Goal: Information Seeking & Learning: Learn about a topic

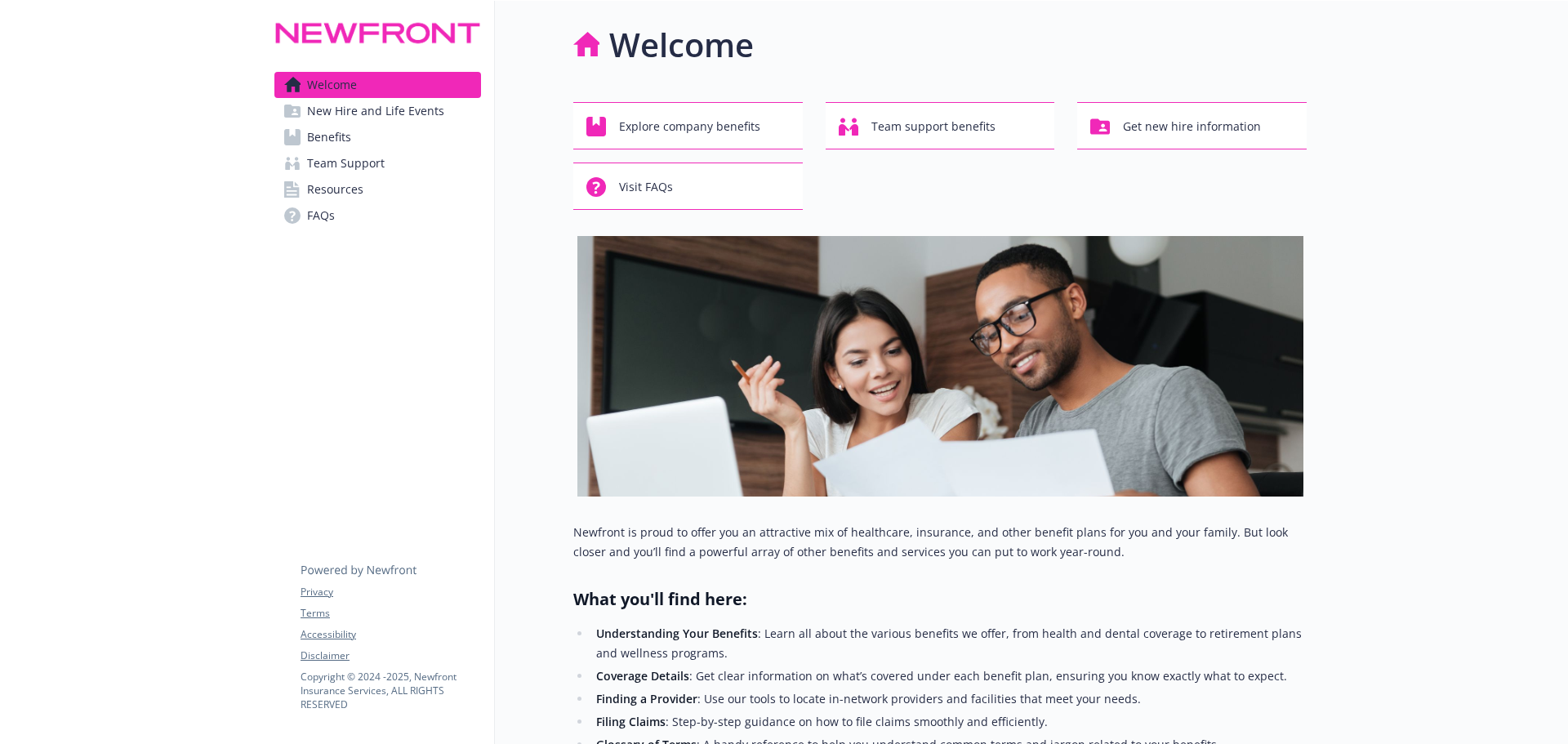
click at [306, 132] on link "Benefits" at bounding box center [378, 137] width 207 height 26
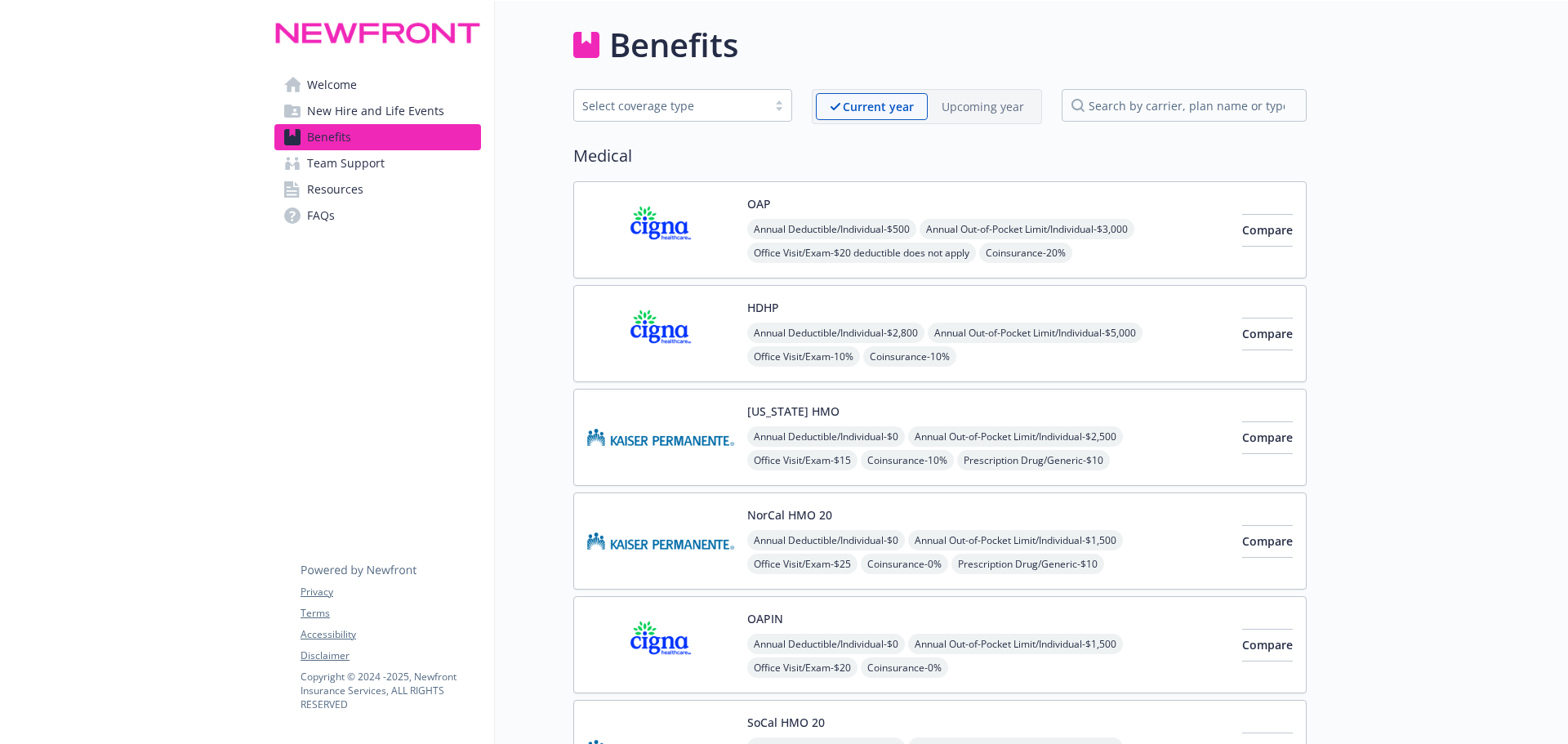
click at [646, 236] on img at bounding box center [661, 230] width 147 height 69
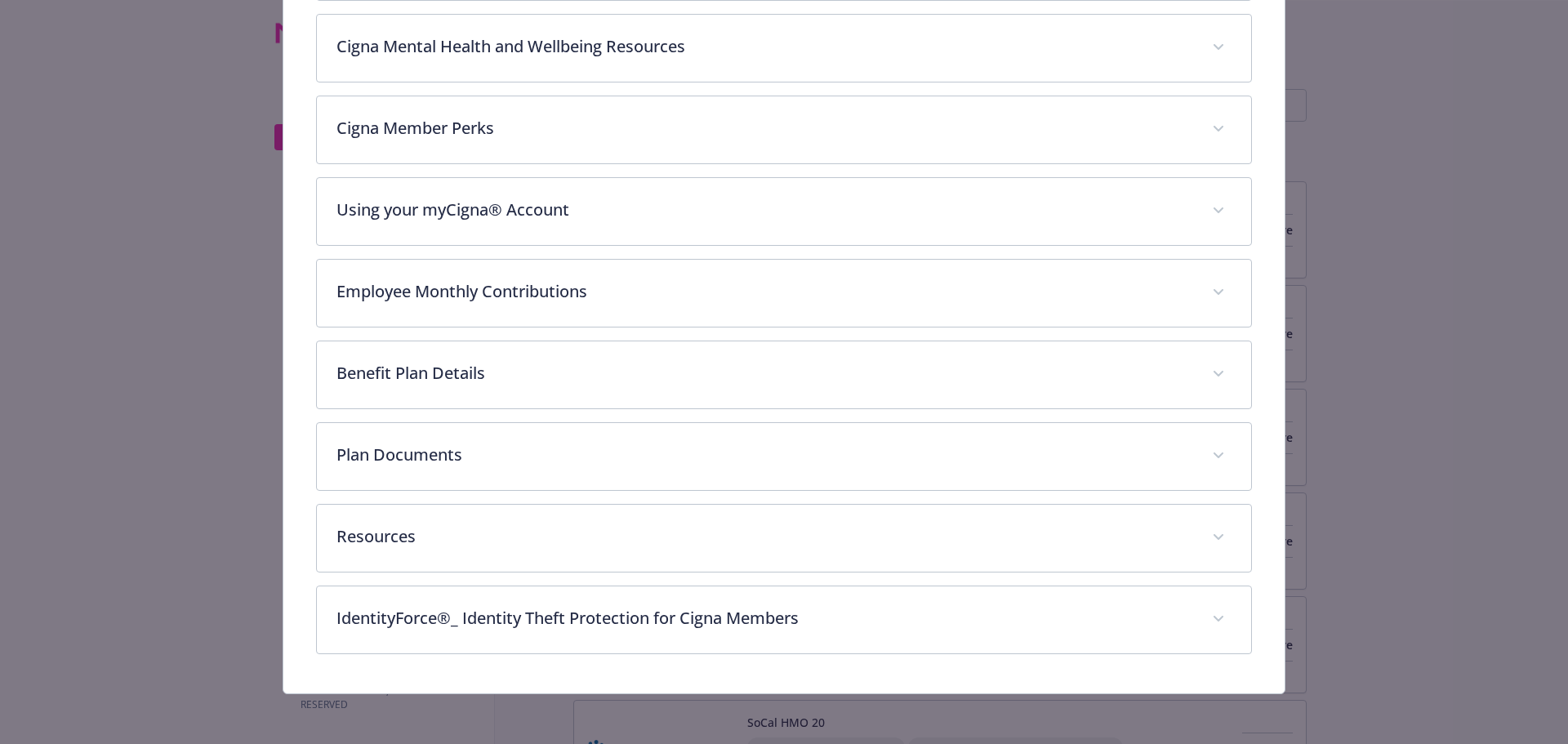
scroll to position [509, 0]
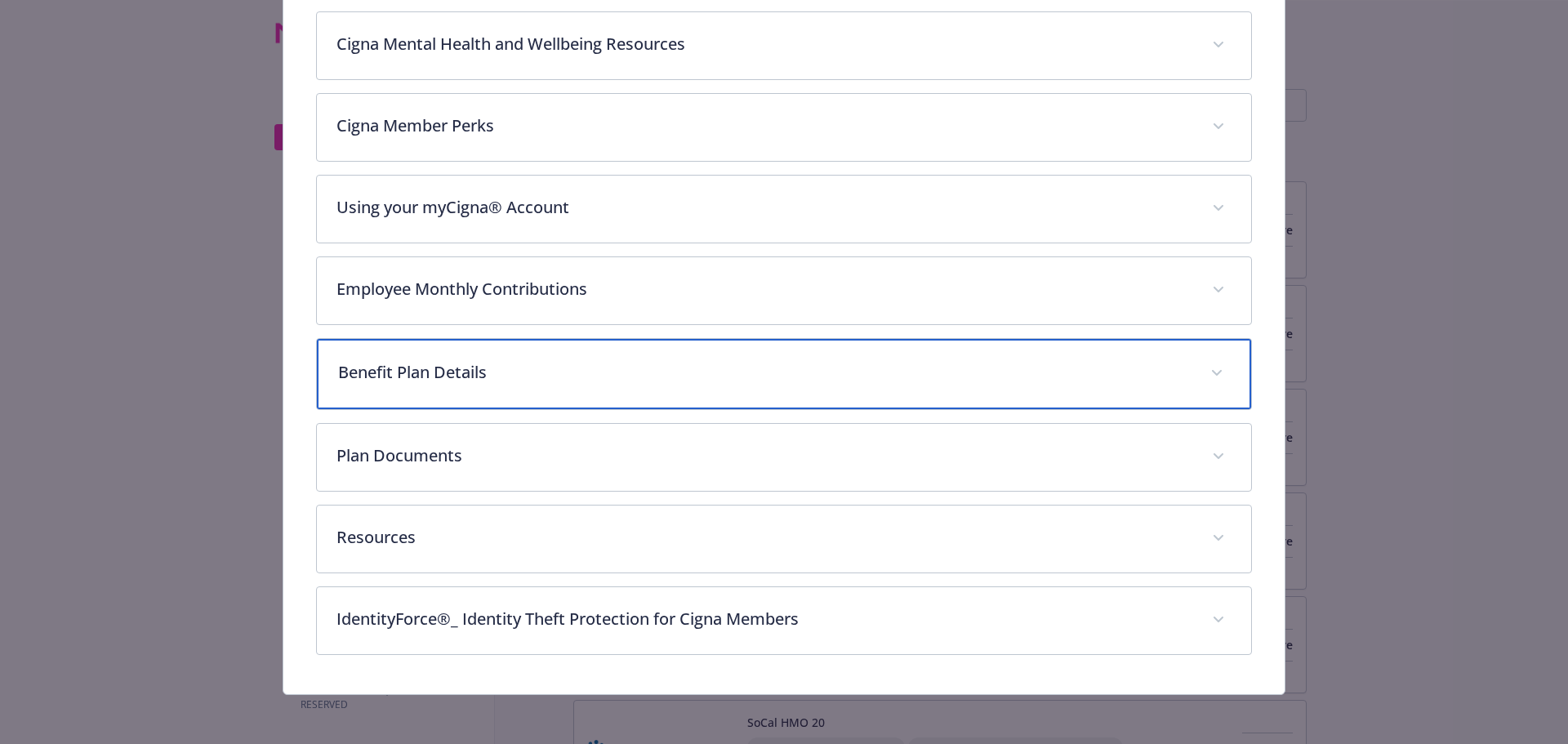
click at [407, 379] on p "Benefit Plan Details" at bounding box center [765, 372] width 853 height 24
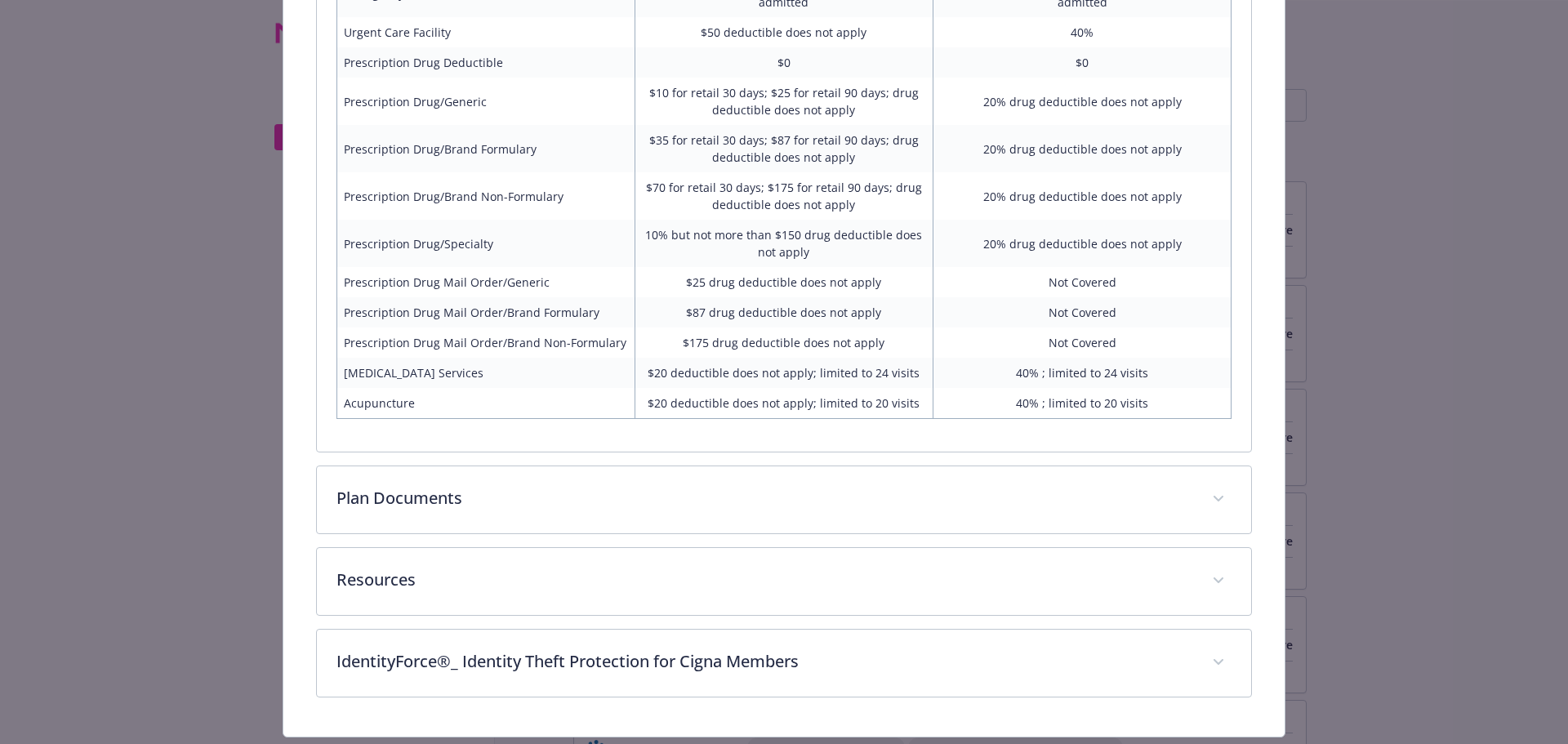
scroll to position [1371, 0]
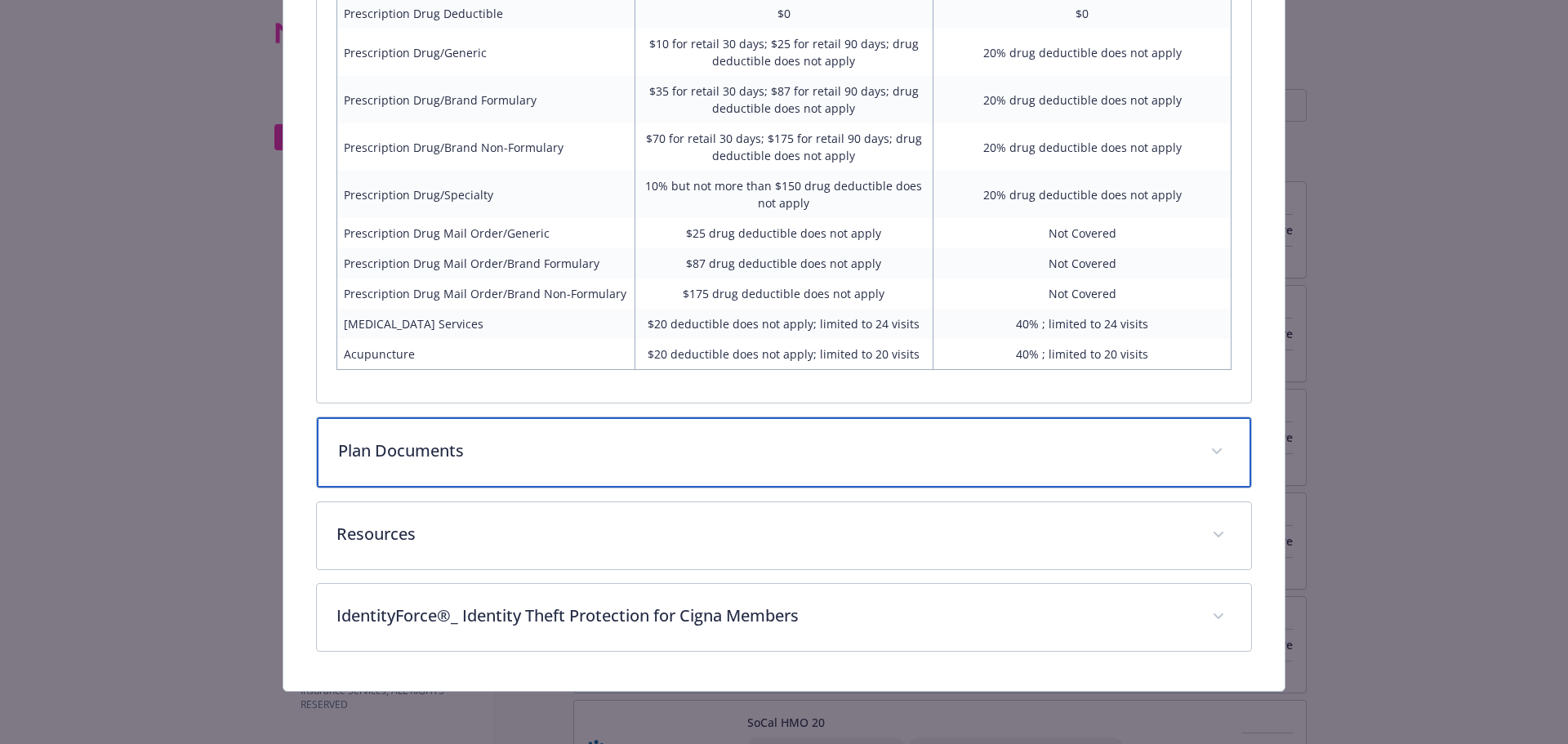
click at [1214, 456] on span "details for plan Medical - OAP - Medical PPO" at bounding box center [1216, 451] width 26 height 26
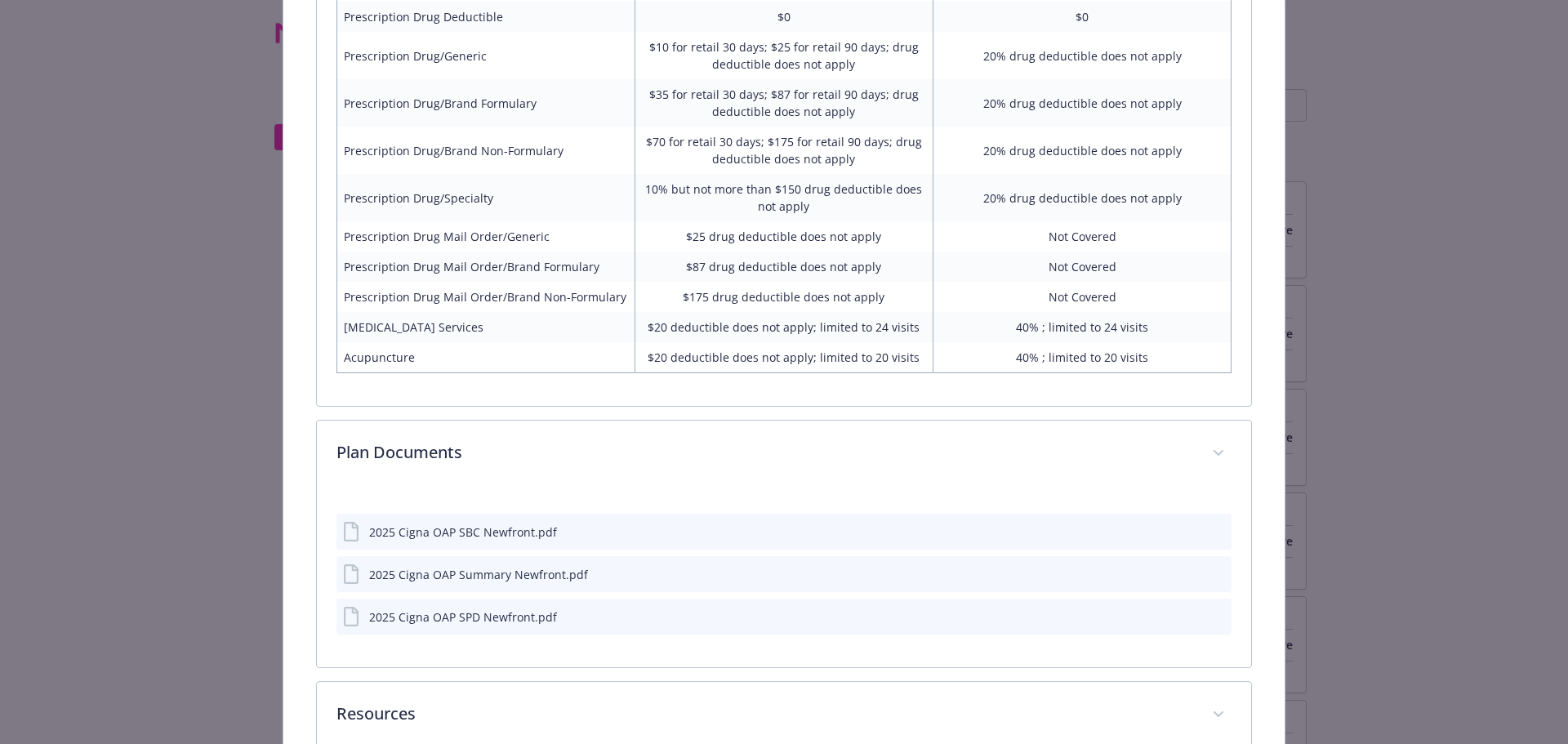
click at [1209, 574] on icon "preview file" at bounding box center [1215, 573] width 14 height 12
